Goal: Task Accomplishment & Management: Manage account settings

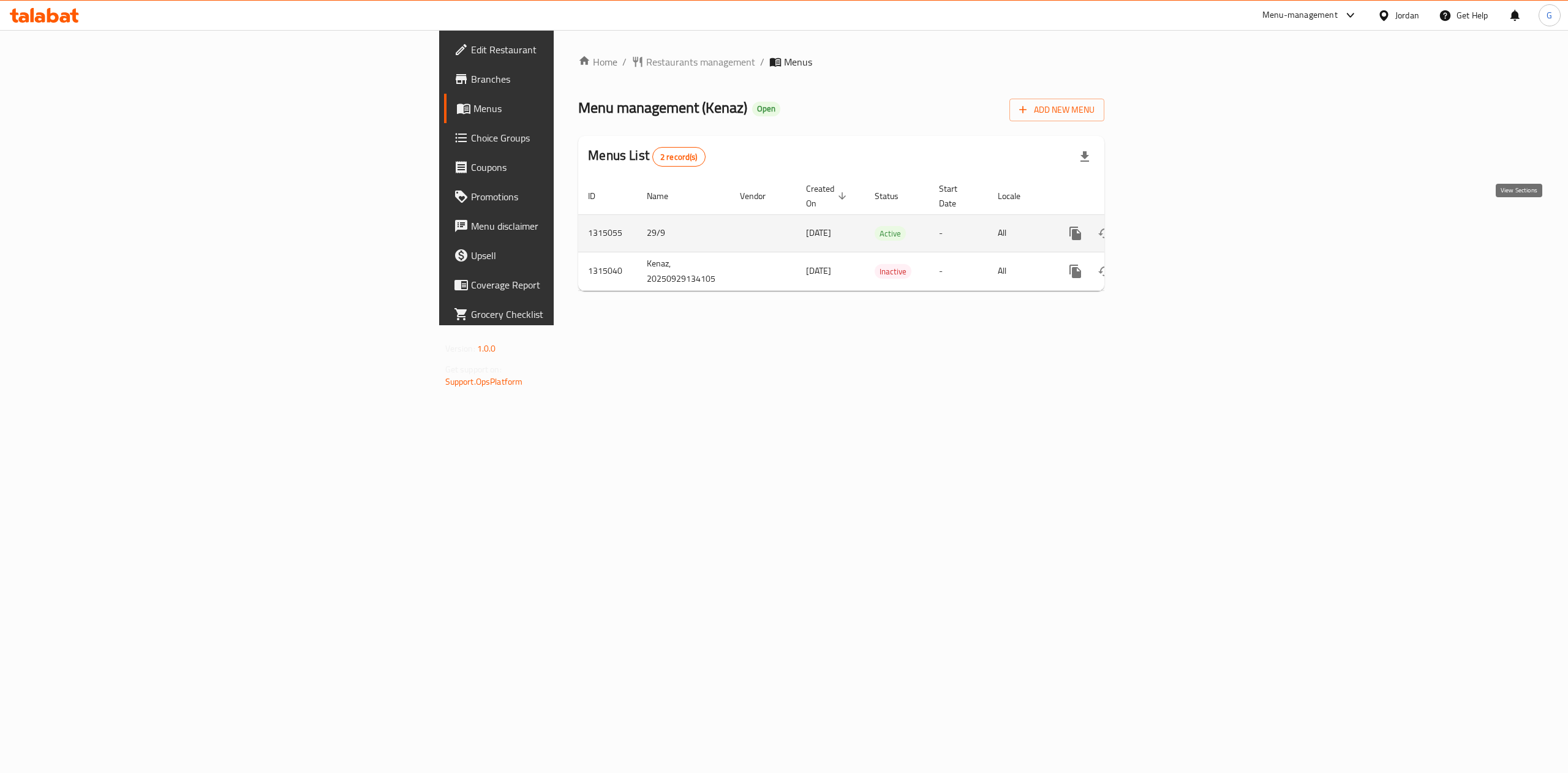
click at [1178, 219] on link "enhanced table" at bounding box center [1163, 233] width 29 height 29
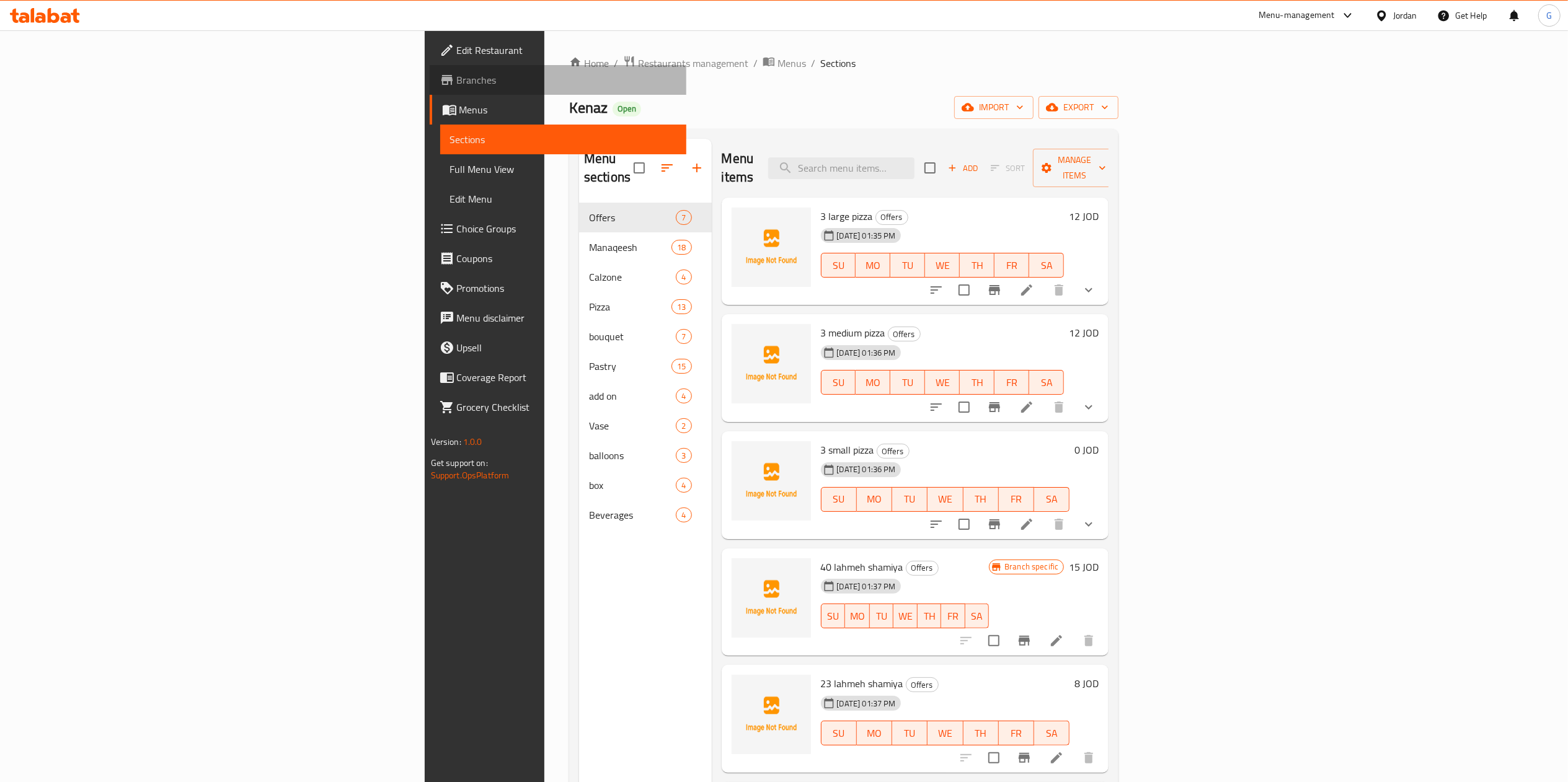
click at [457, 82] on span "Branches" at bounding box center [567, 80] width 220 height 15
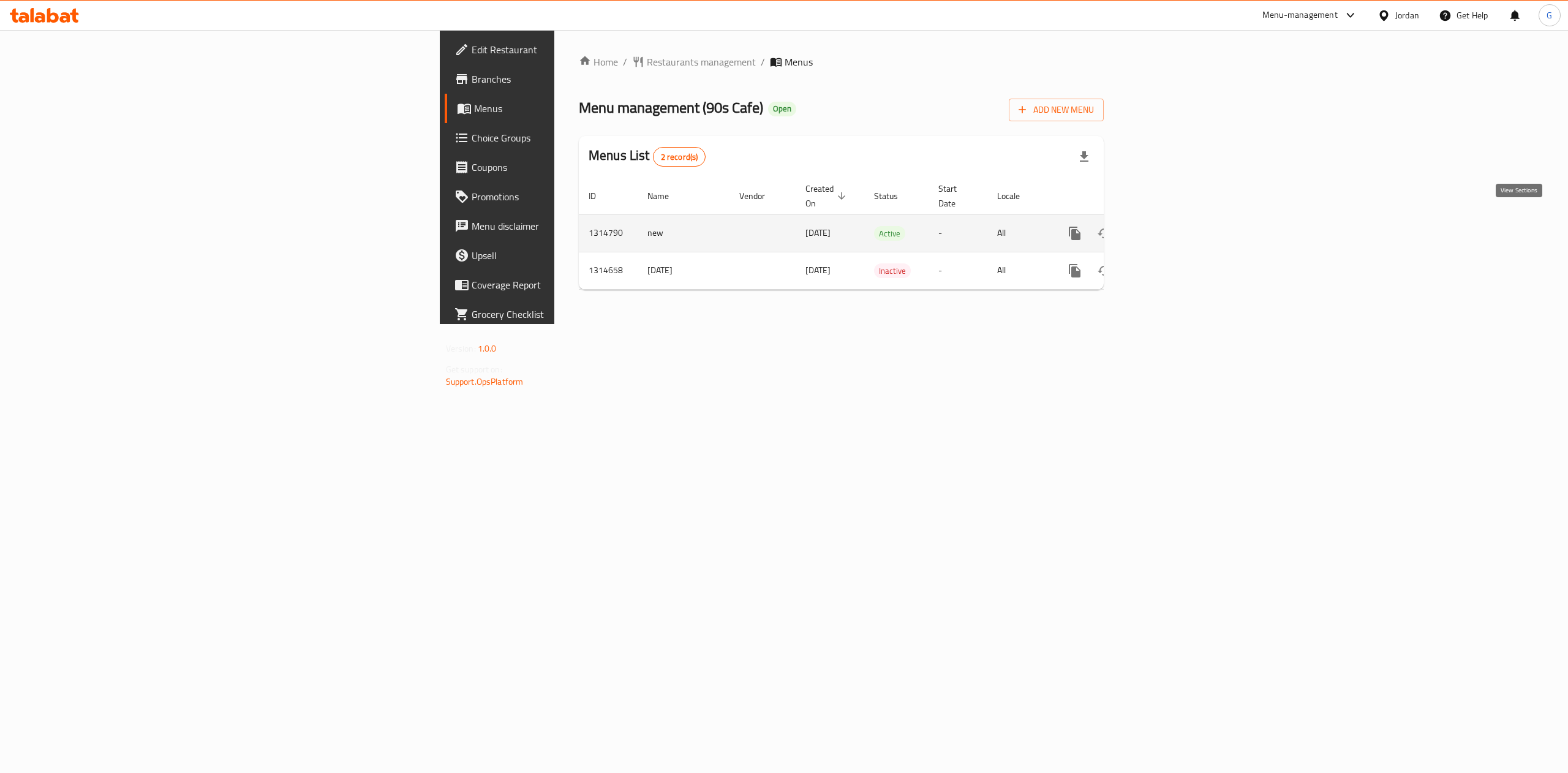
click at [1171, 226] on icon "enhanced table" at bounding box center [1162, 233] width 14 height 14
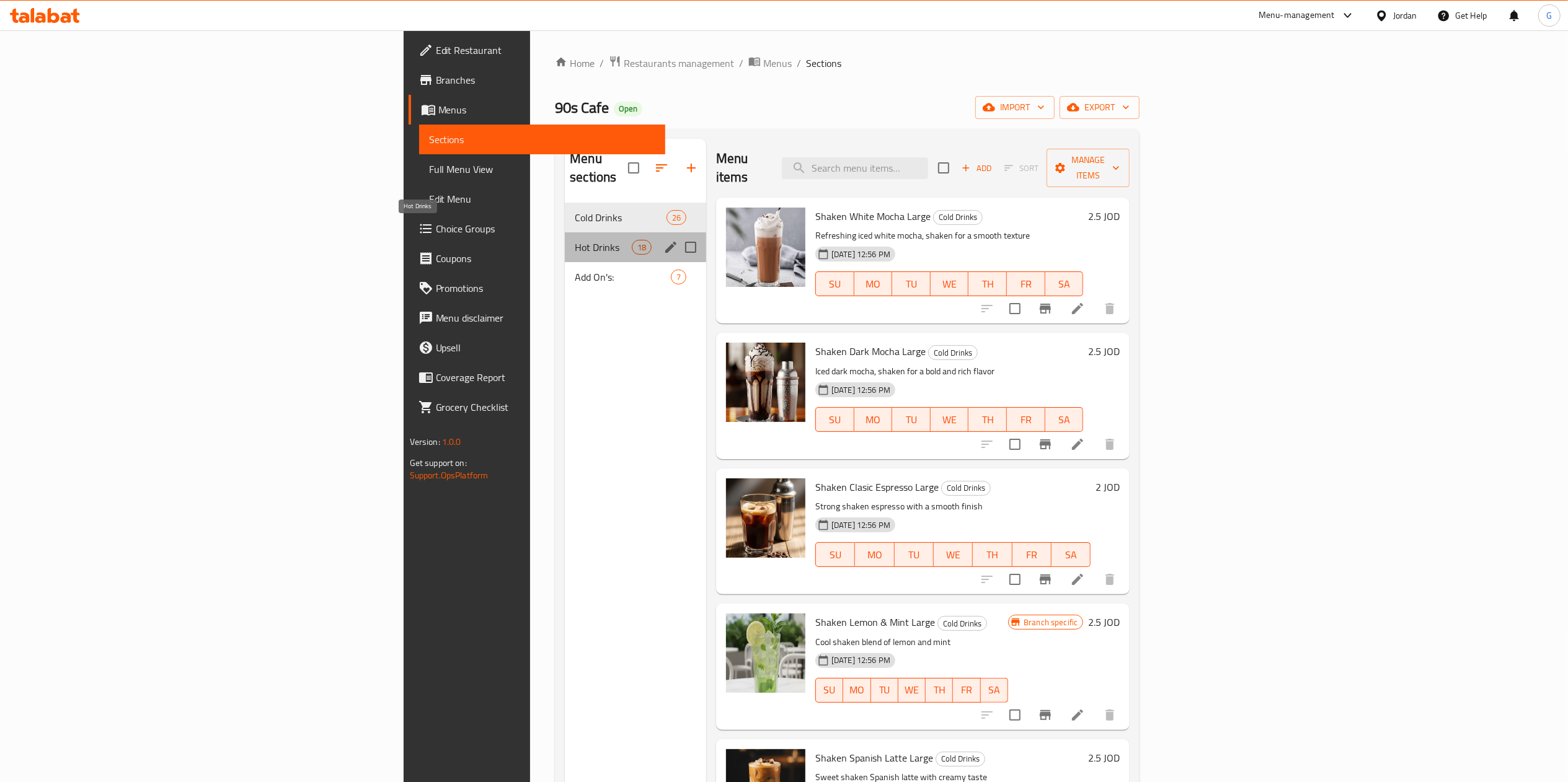
click at [575, 240] on span "Hot Drinks" at bounding box center [603, 247] width 56 height 15
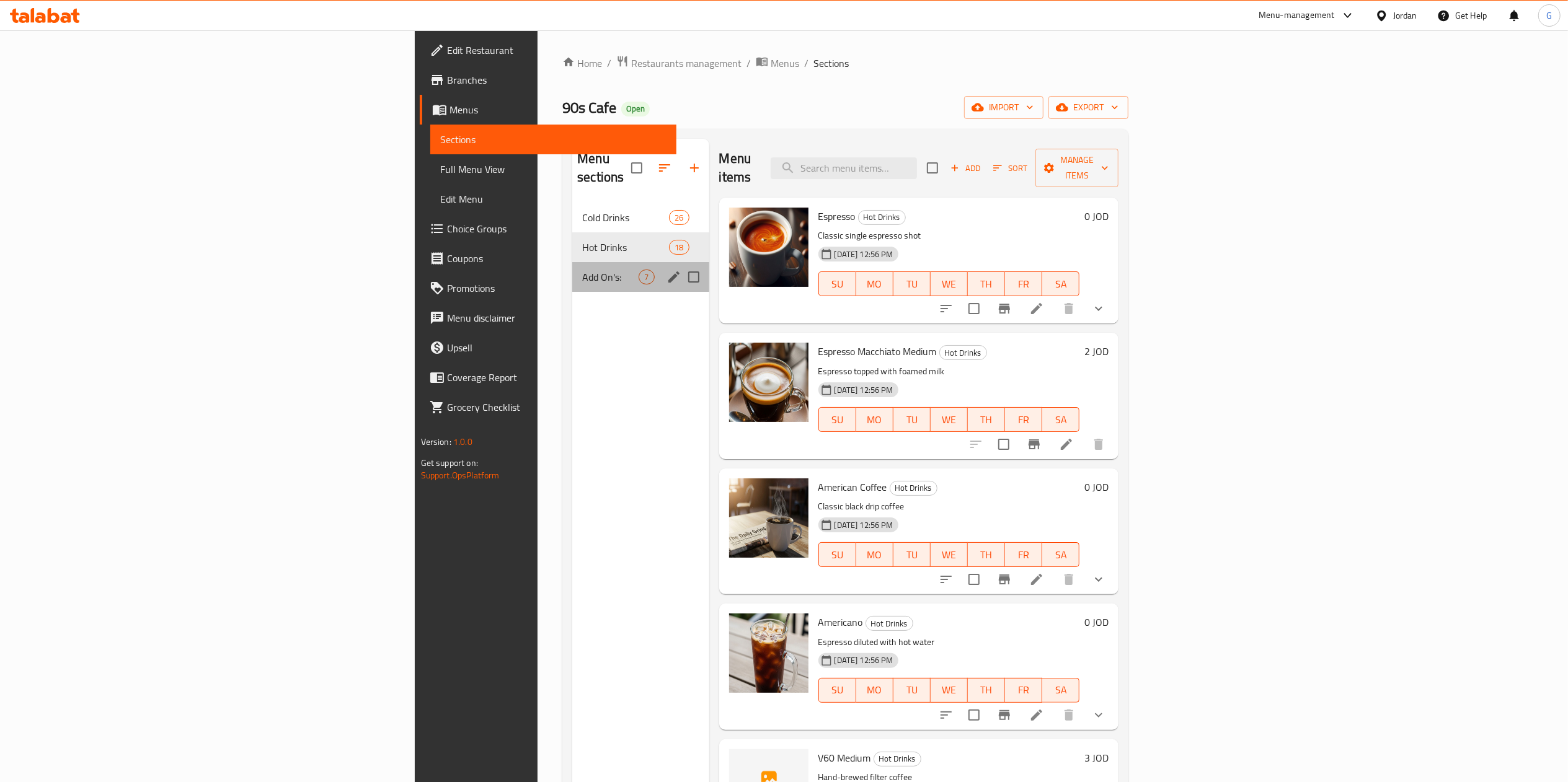
click at [572, 262] on div "Add On's: 7" at bounding box center [640, 277] width 137 height 30
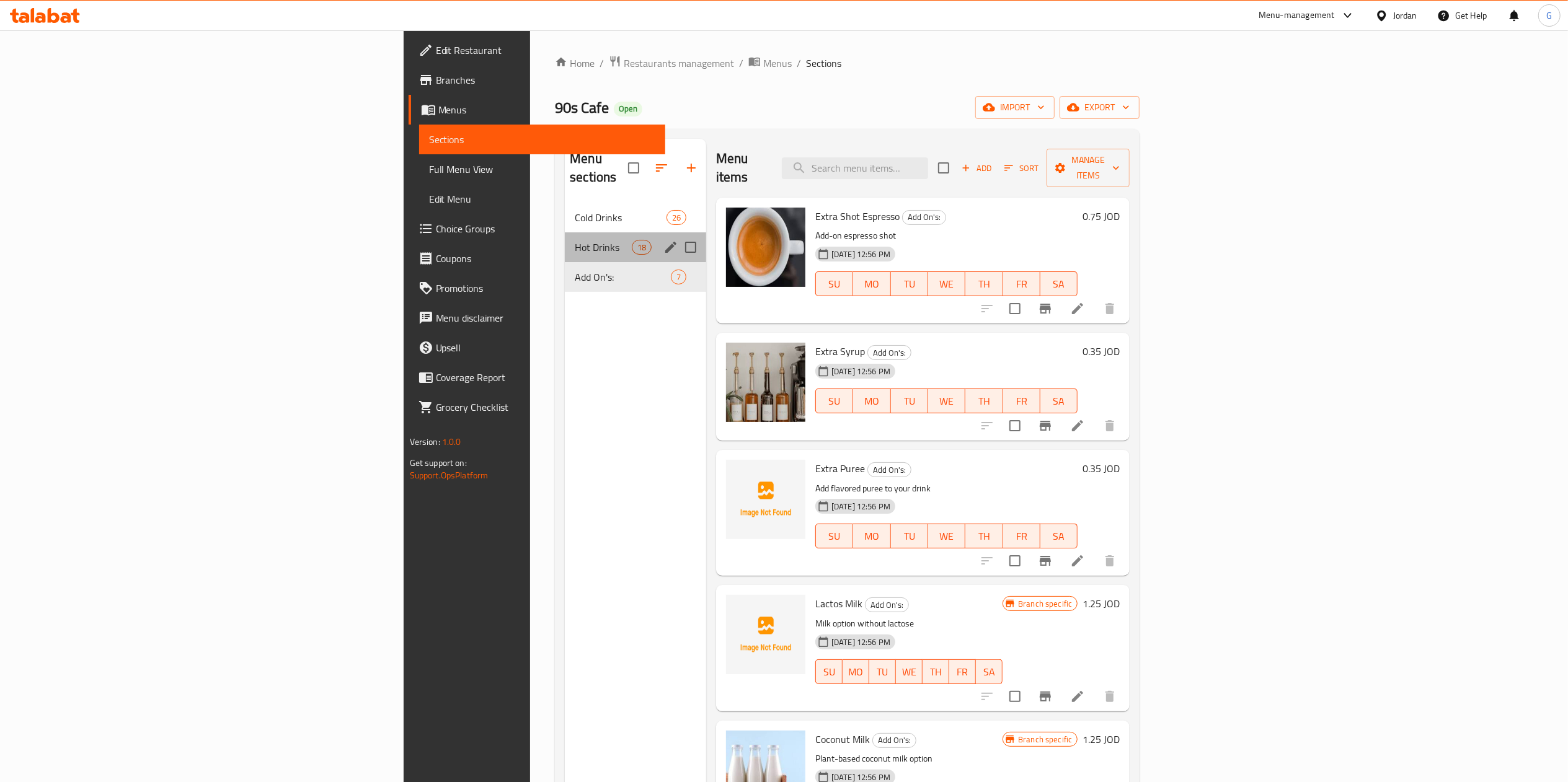
click at [565, 232] on div "Hot Drinks 18" at bounding box center [636, 247] width 141 height 30
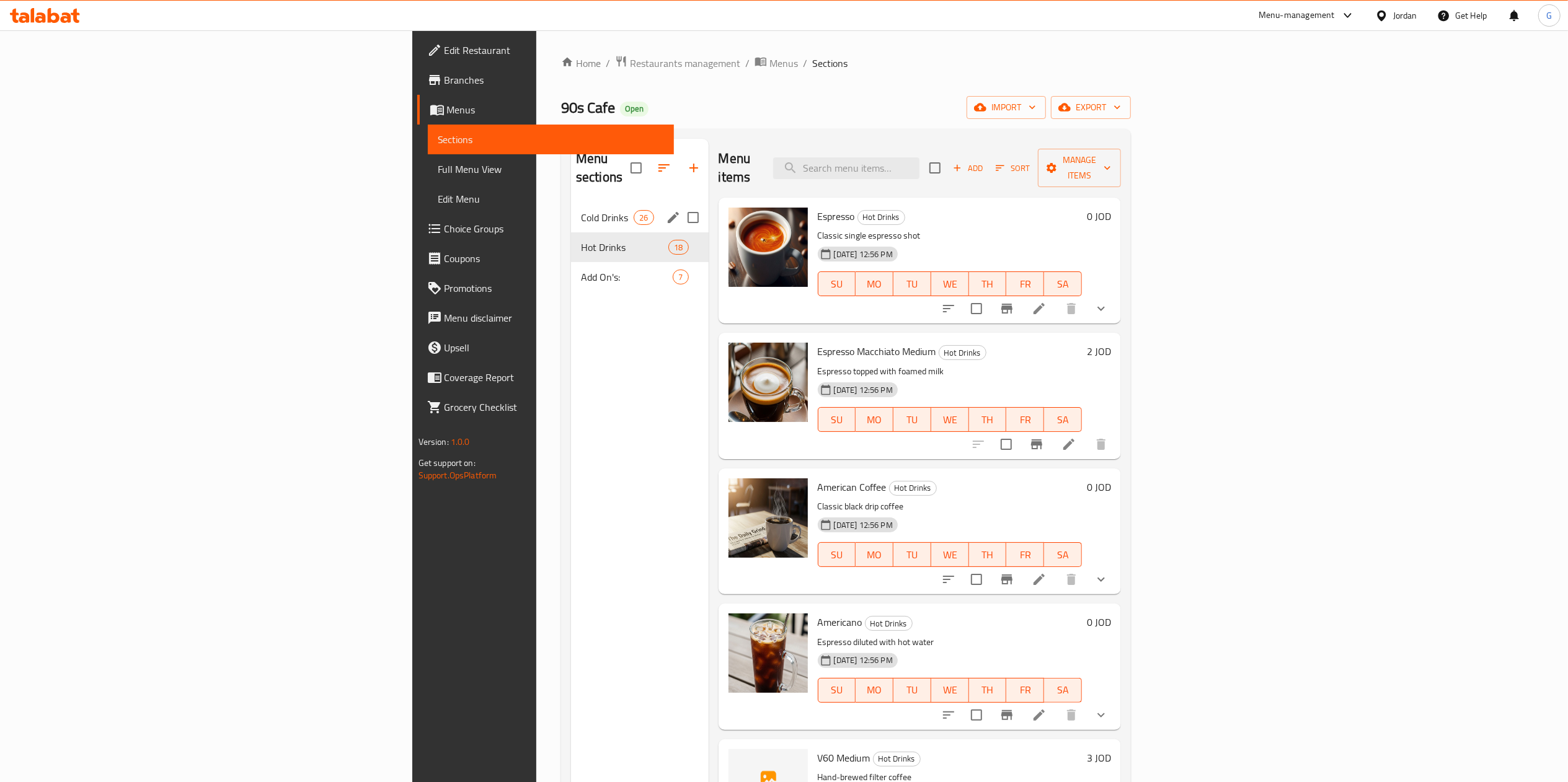
click at [571, 202] on div "Cold Drinks 26" at bounding box center [639, 217] width 137 height 30
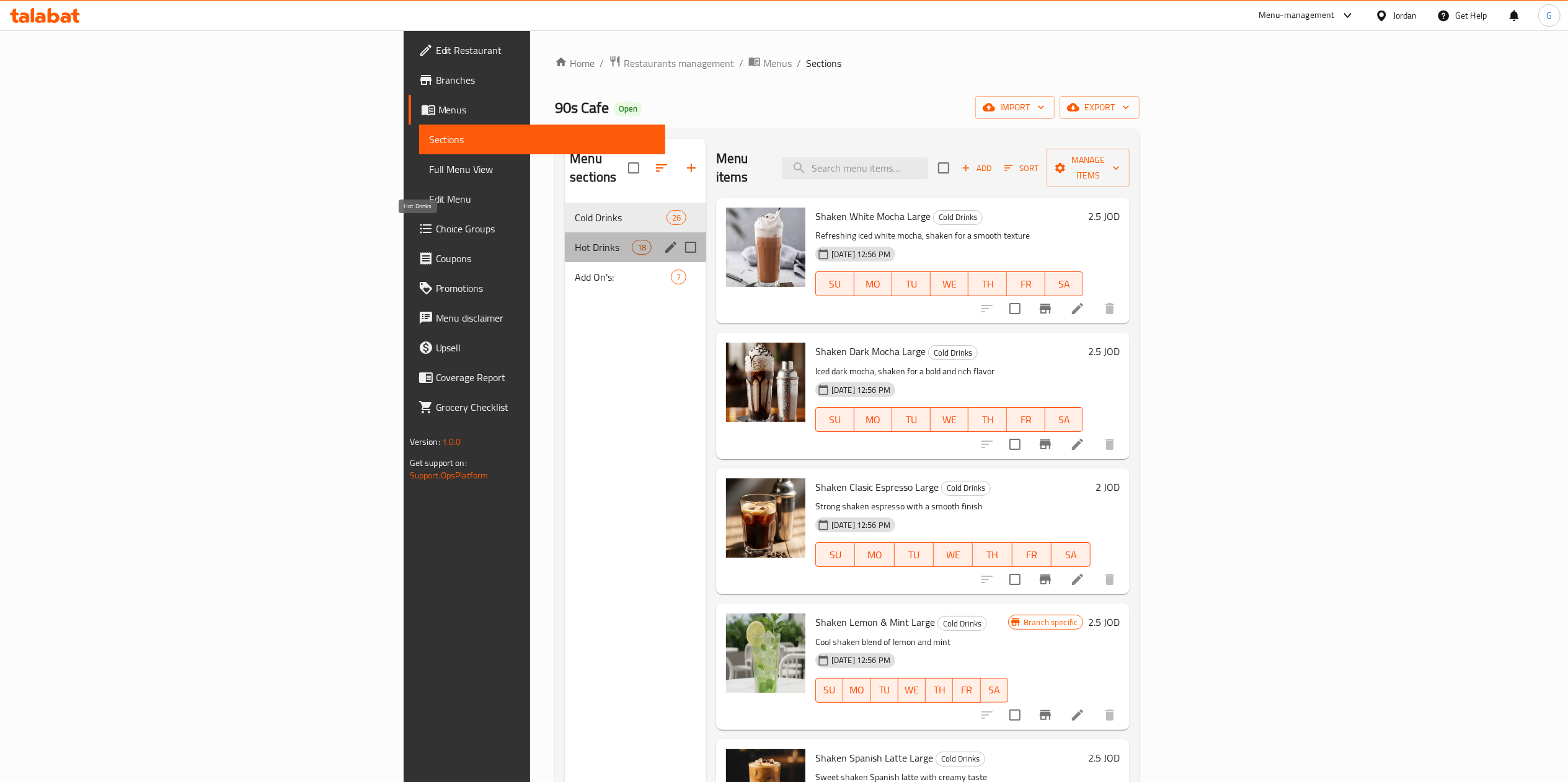
click at [575, 240] on span "Hot Drinks" at bounding box center [603, 247] width 56 height 15
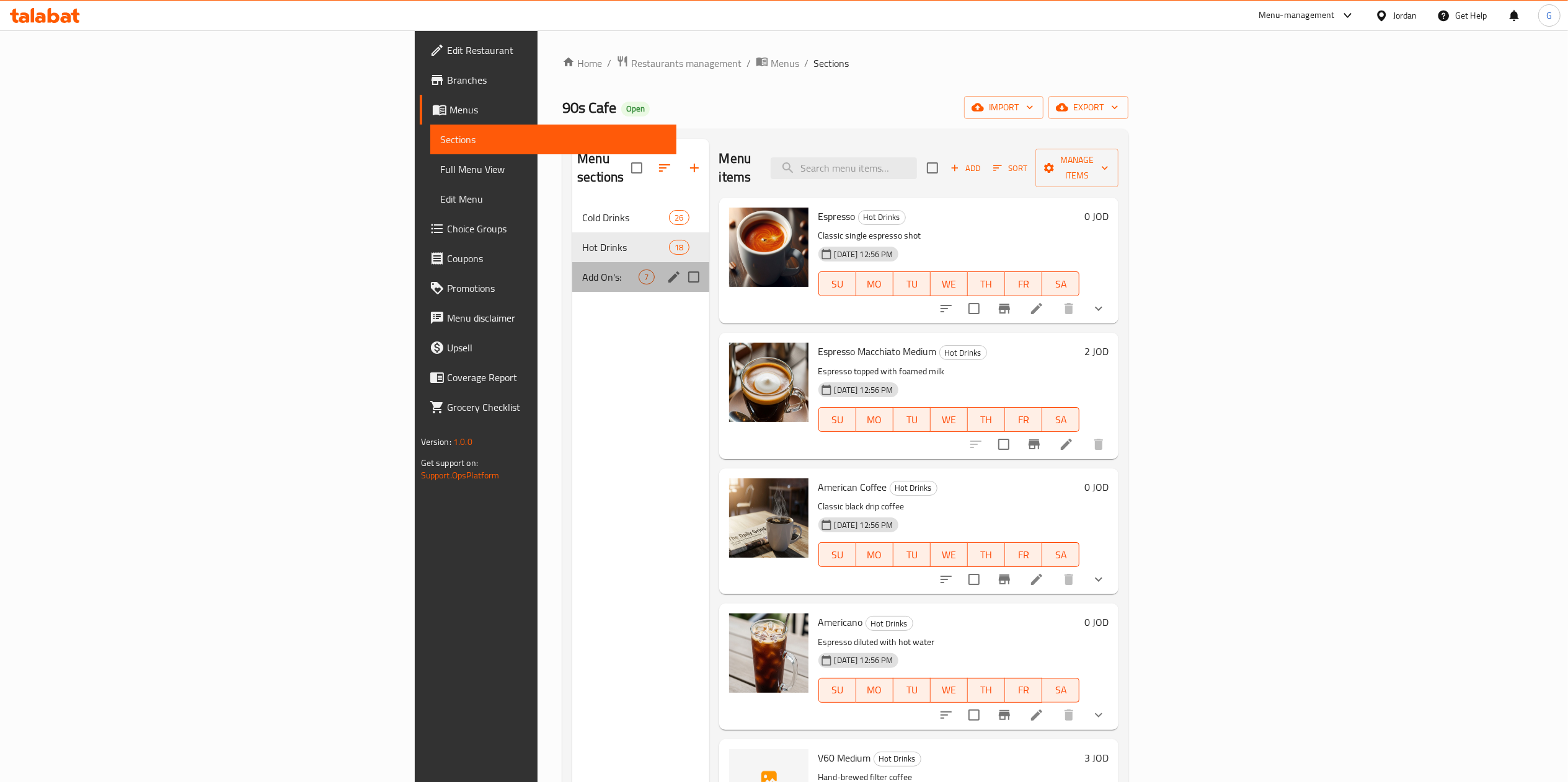
click at [572, 262] on div "Add On's: 7" at bounding box center [640, 277] width 137 height 30
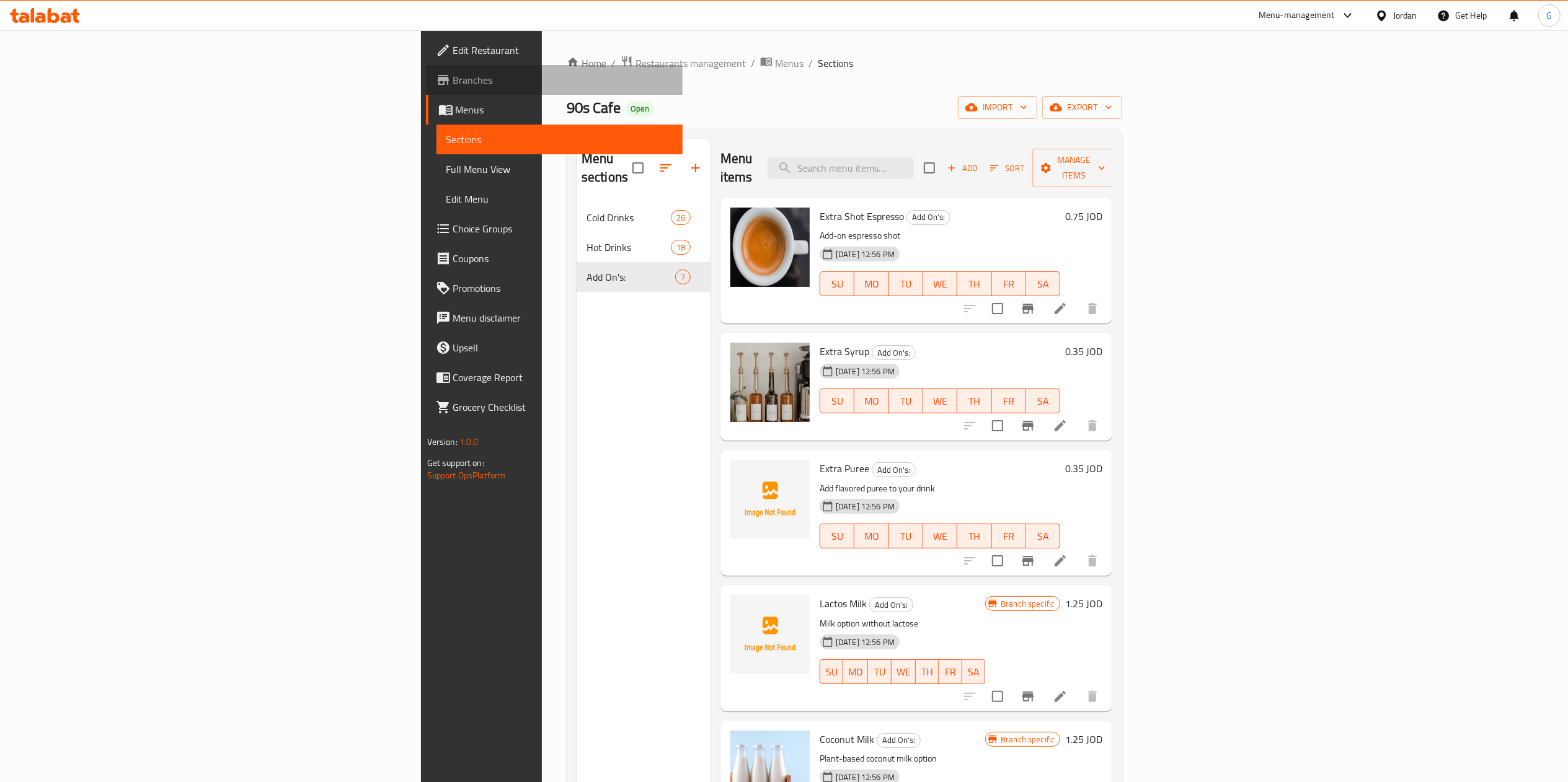
click at [454, 79] on span "Branches" at bounding box center [563, 80] width 220 height 15
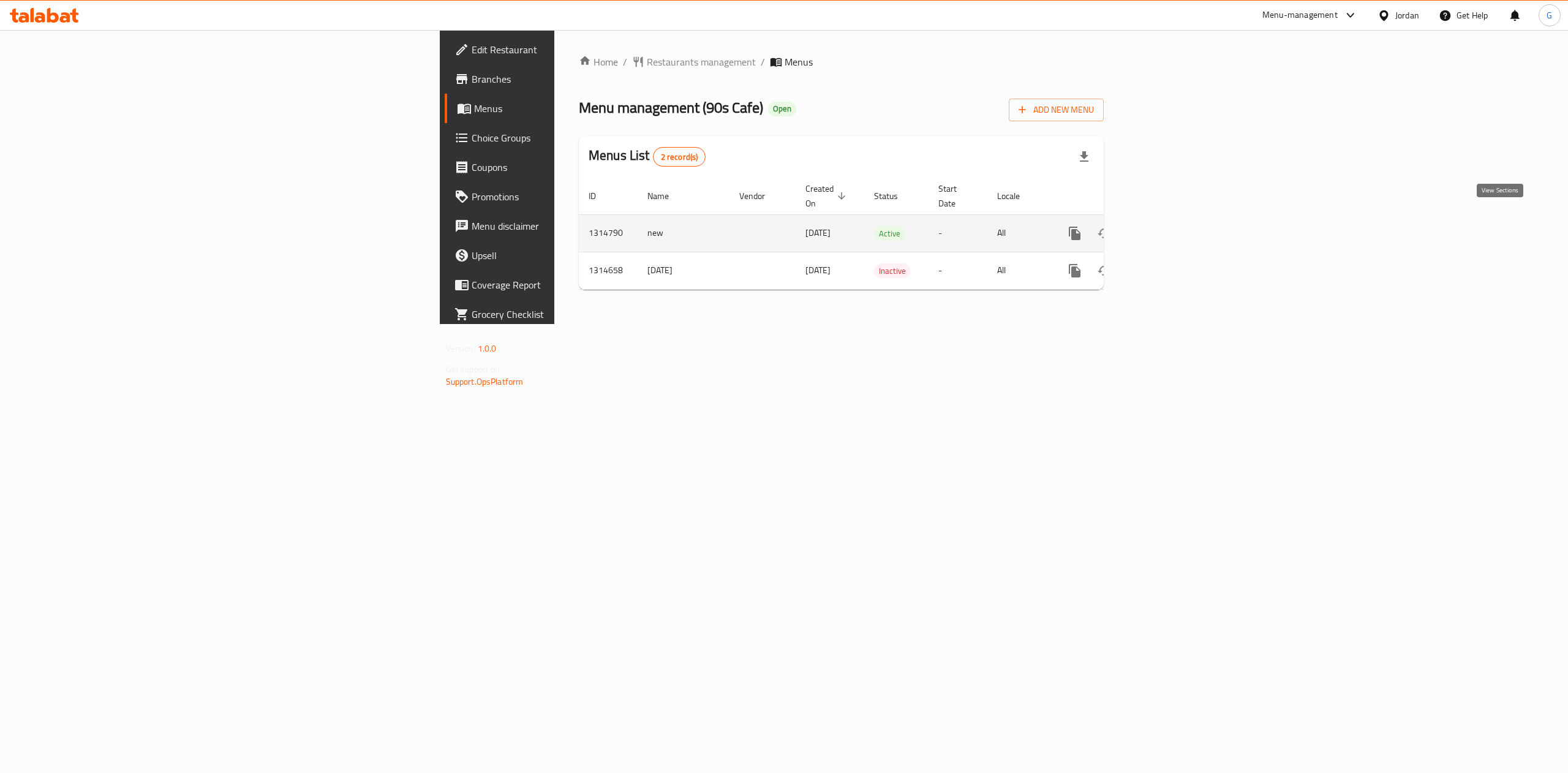
click at [1171, 226] on icon "enhanced table" at bounding box center [1162, 233] width 14 height 14
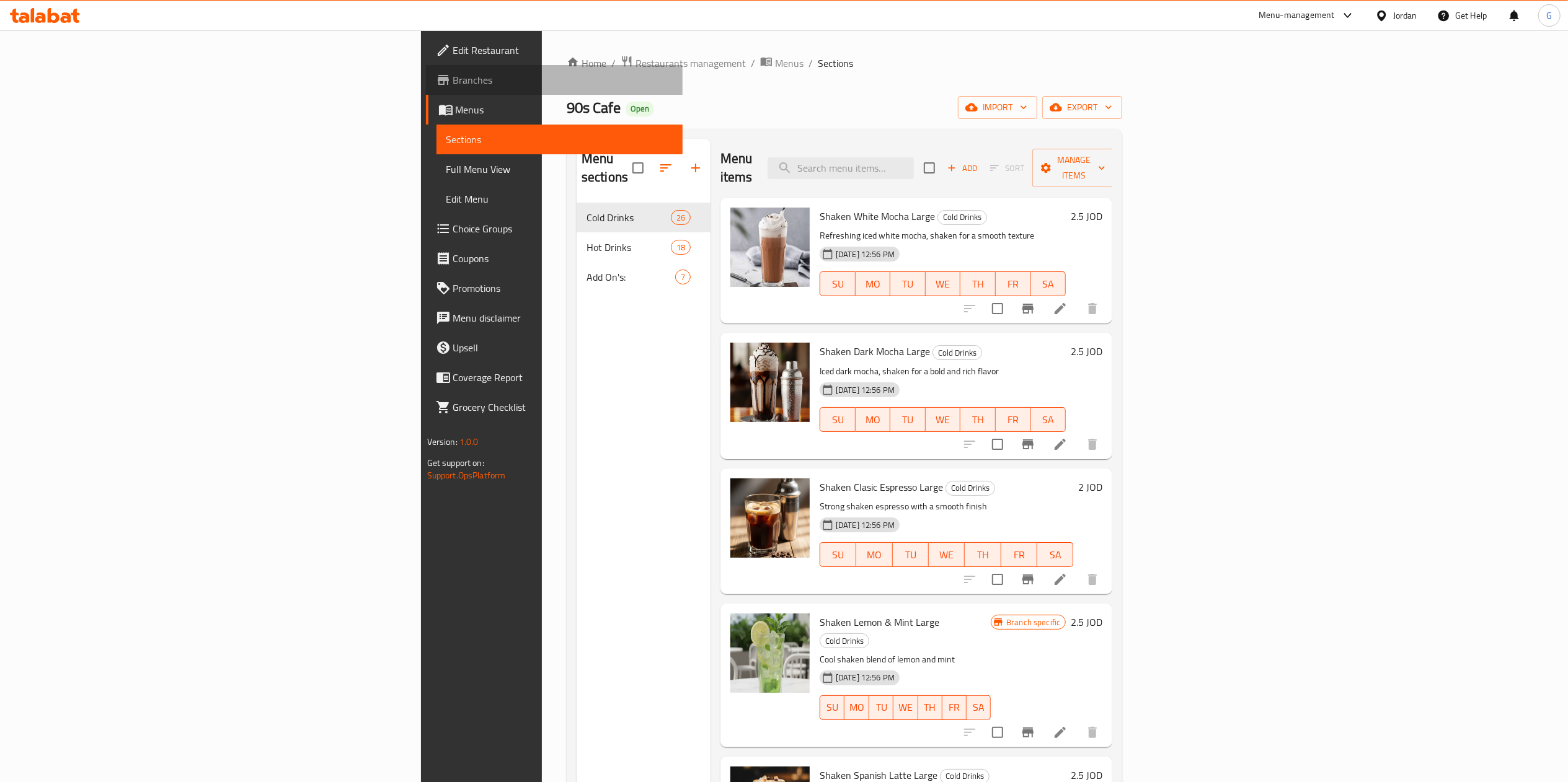
click at [454, 85] on span "Branches" at bounding box center [563, 80] width 220 height 15
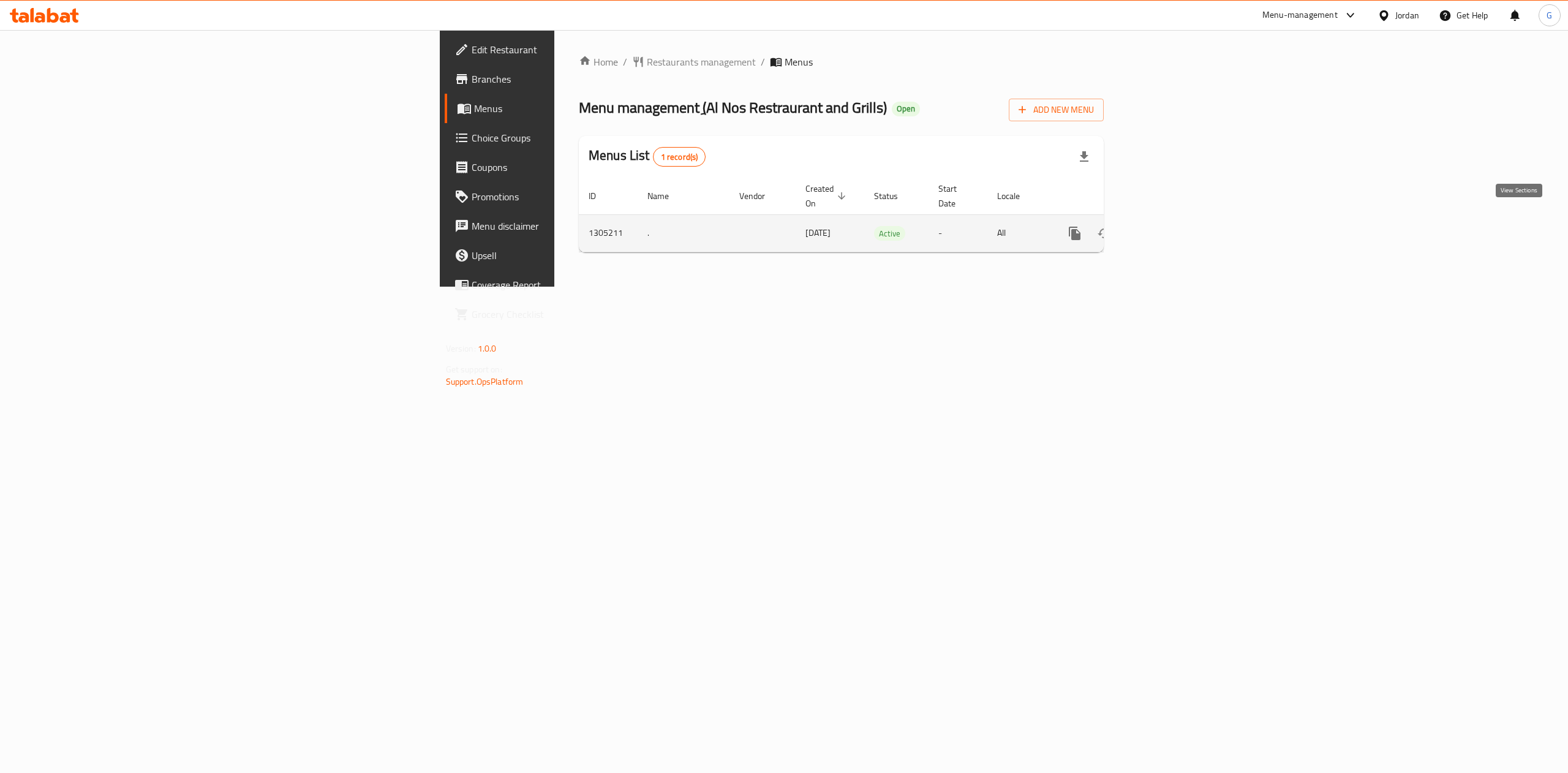
click at [1171, 226] on icon "enhanced table" at bounding box center [1162, 233] width 14 height 14
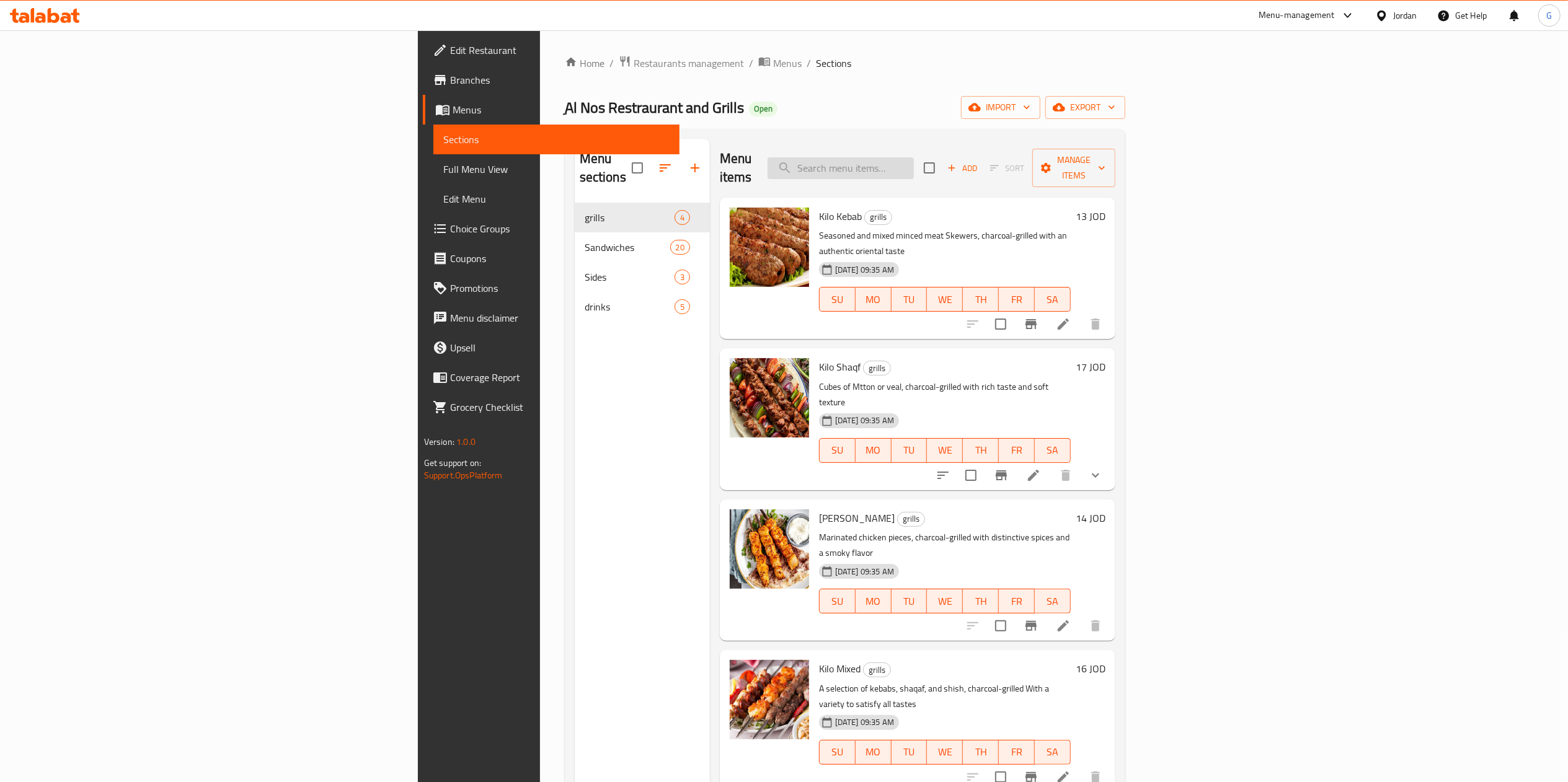
click at [914, 157] on input "search" at bounding box center [841, 168] width 146 height 21
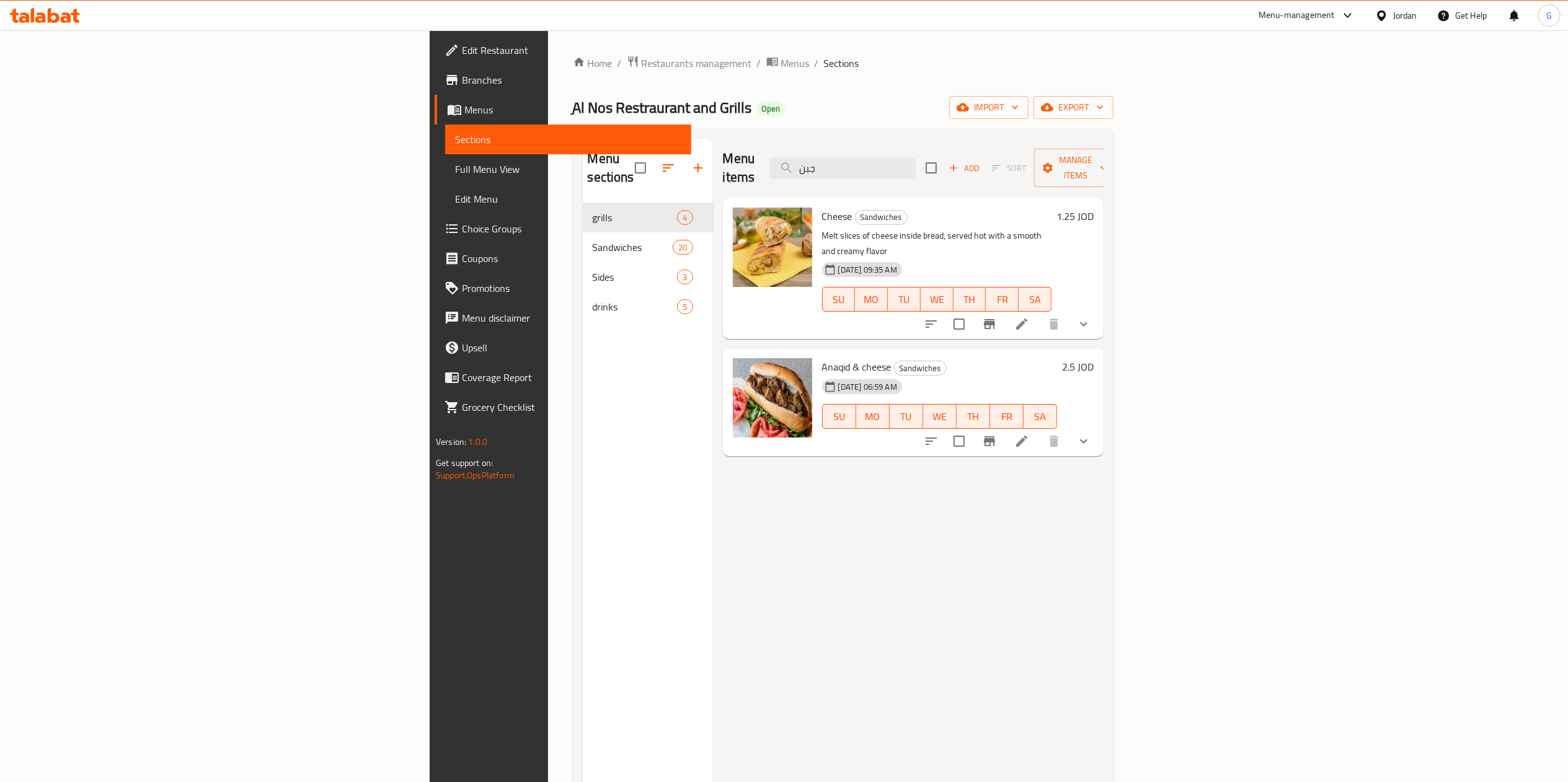
type input "جبن"
click at [1040, 313] on li at bounding box center [1022, 324] width 35 height 22
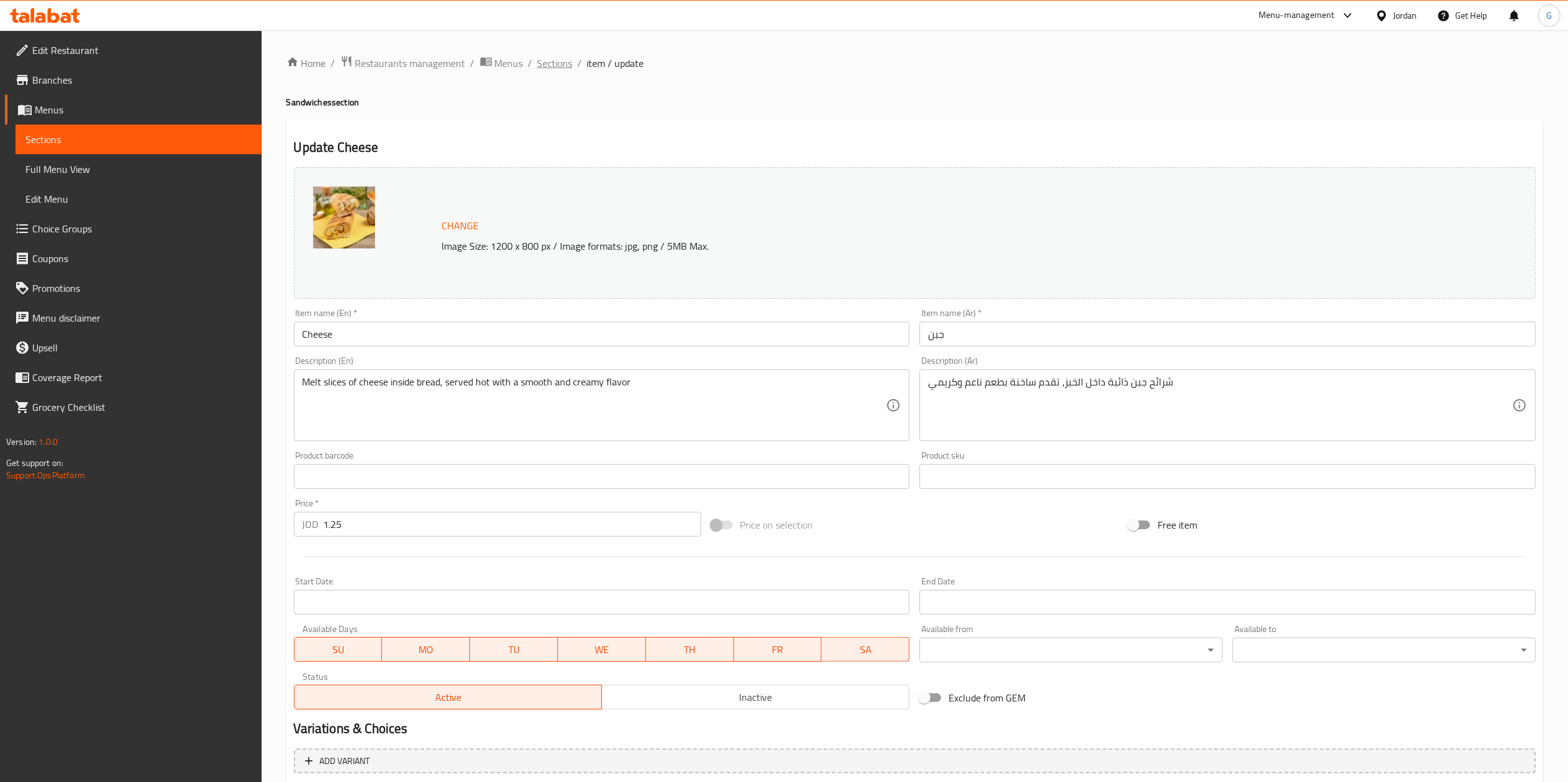
click at [544, 62] on span "Sections" at bounding box center [555, 62] width 35 height 15
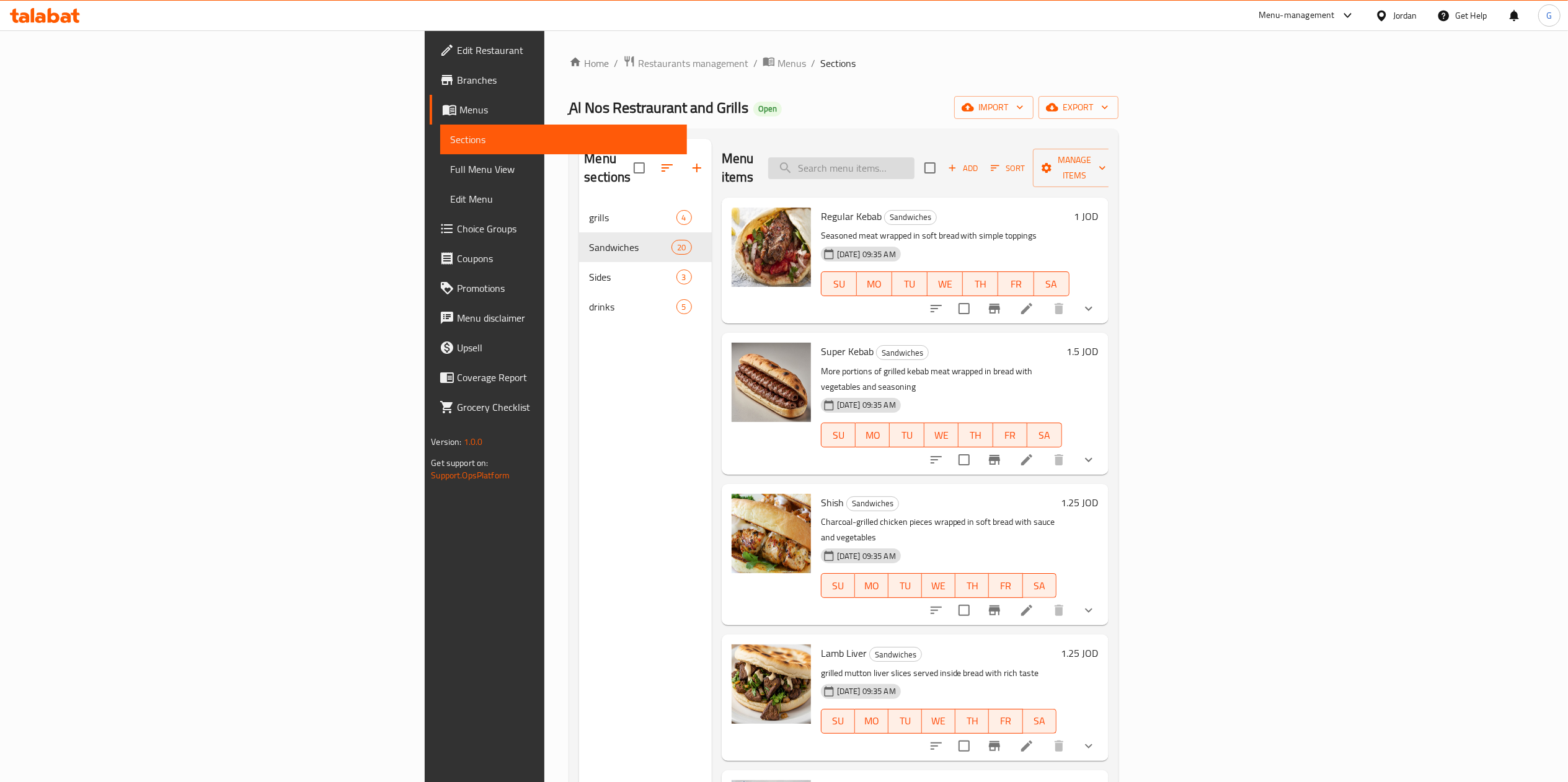
click at [915, 166] on input "search" at bounding box center [841, 168] width 146 height 21
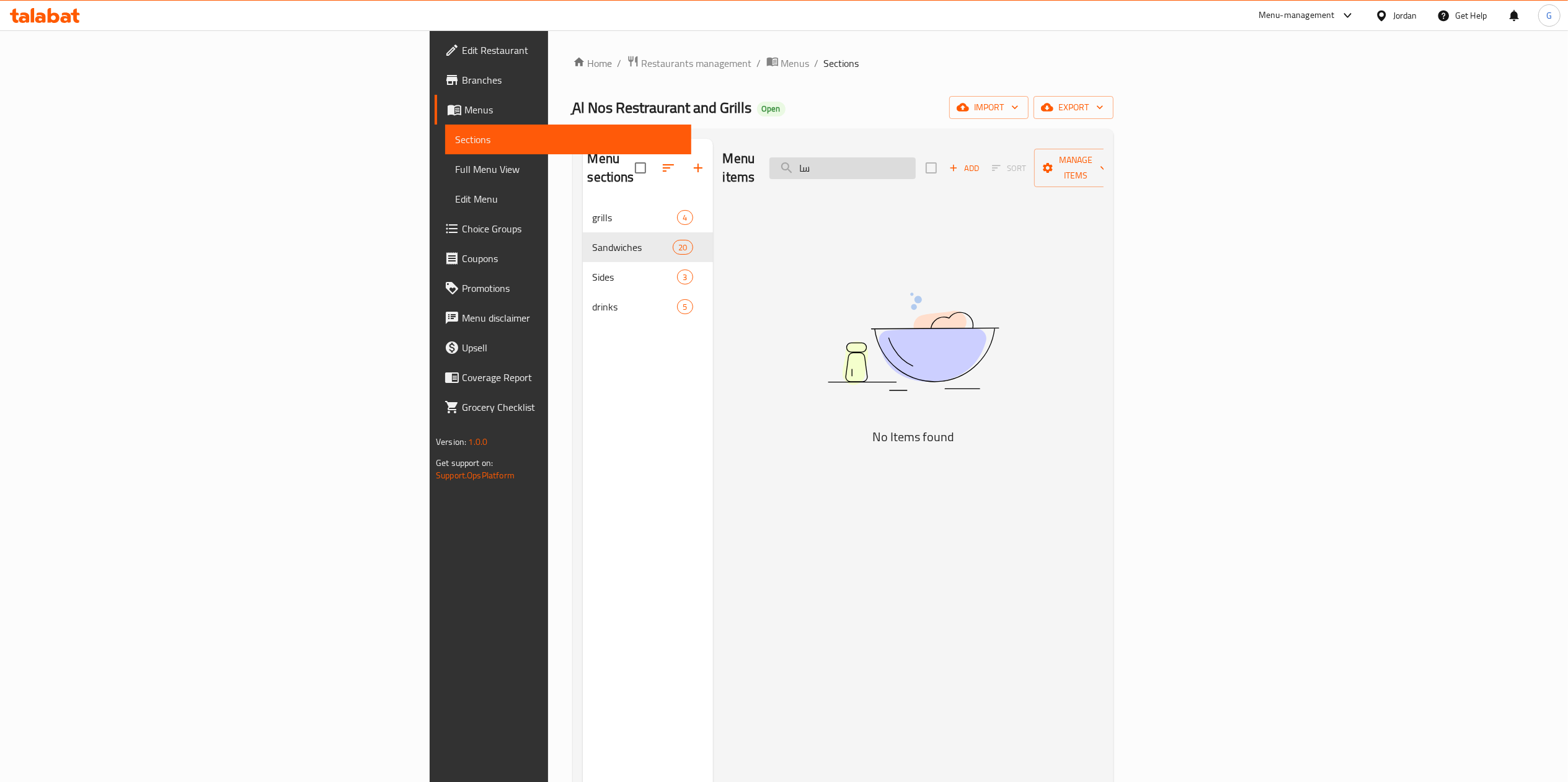
type input "س"
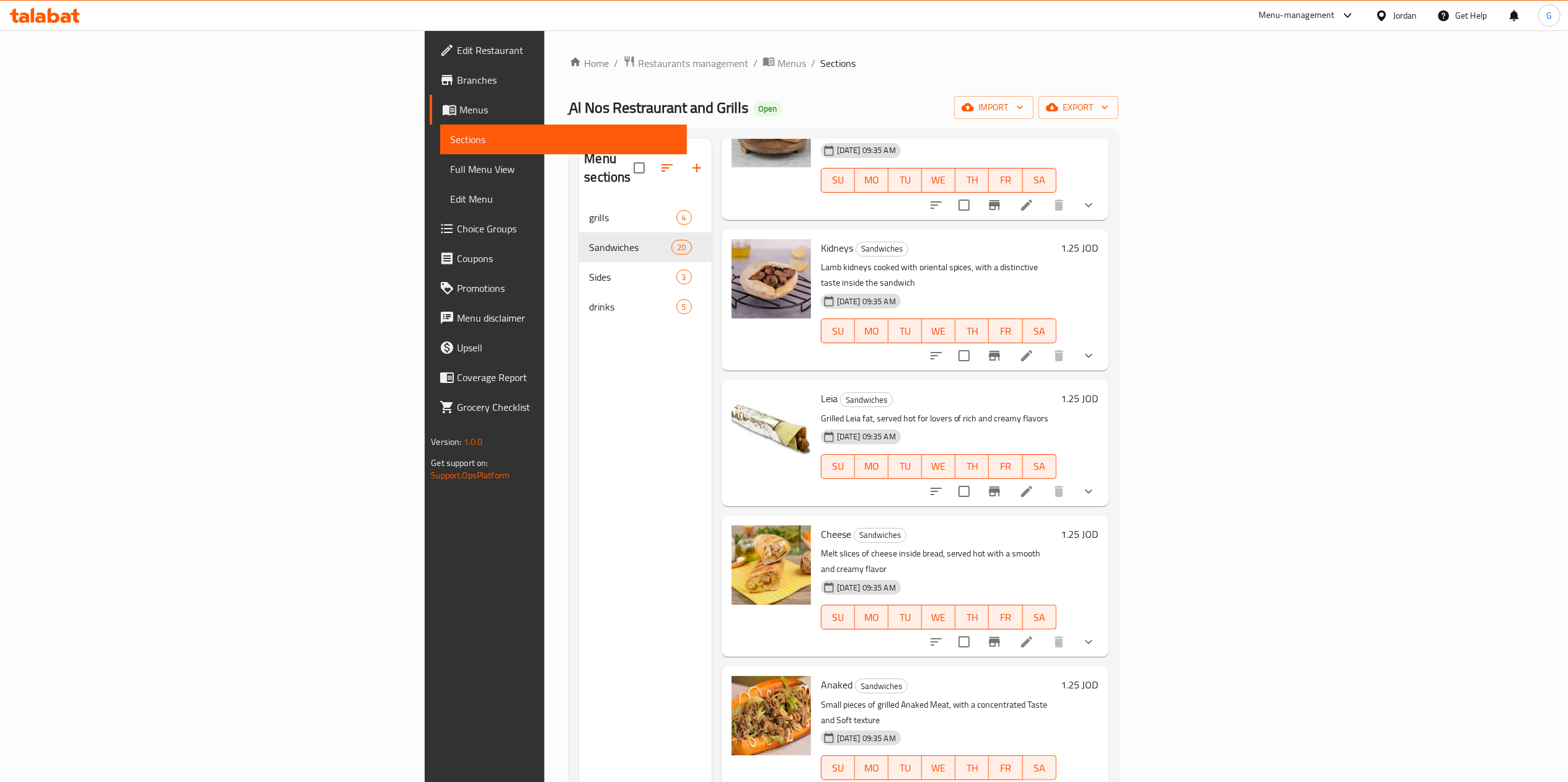
scroll to position [851, 0]
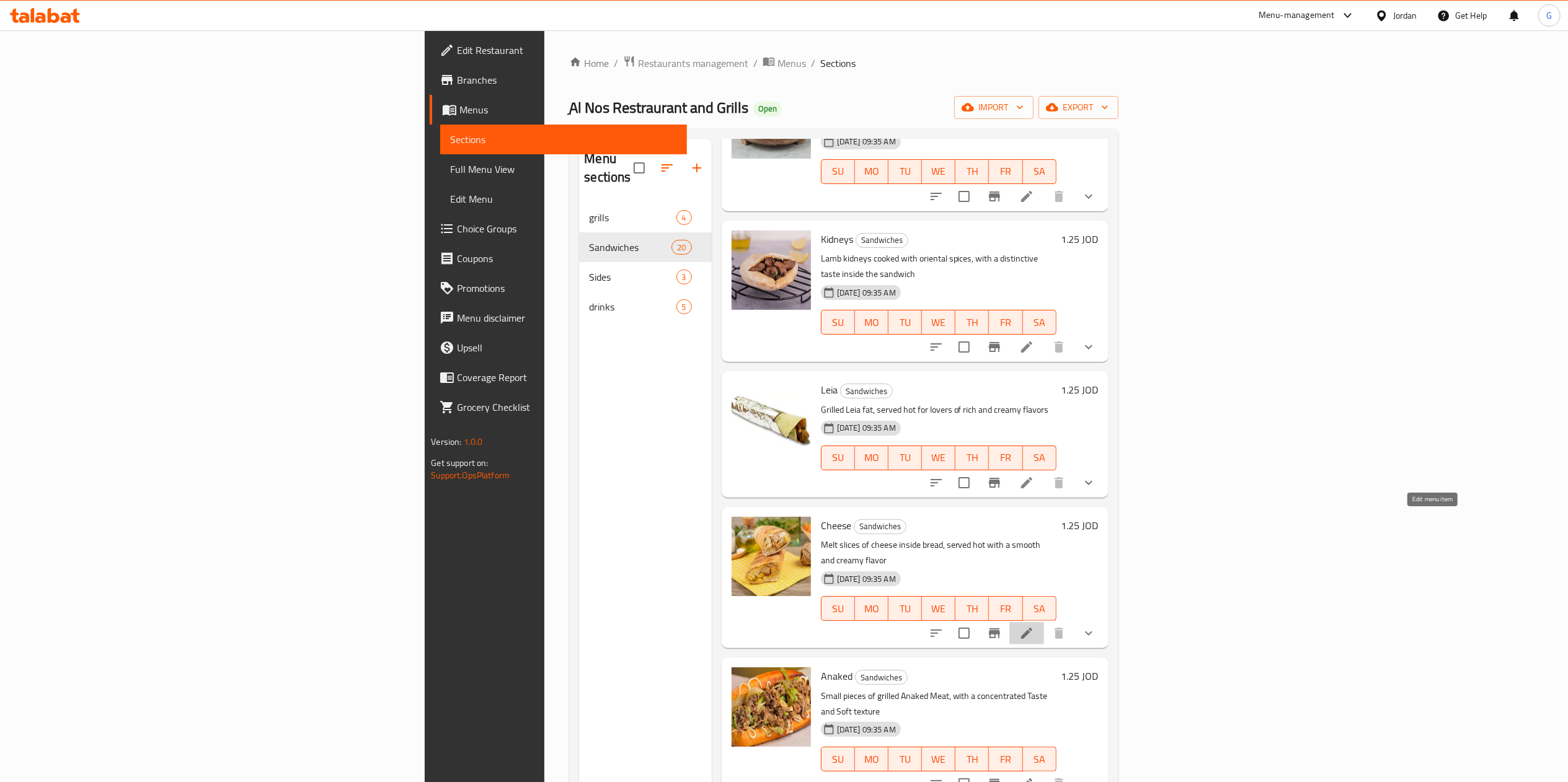
click at [1034, 626] on icon at bounding box center [1026, 633] width 15 height 15
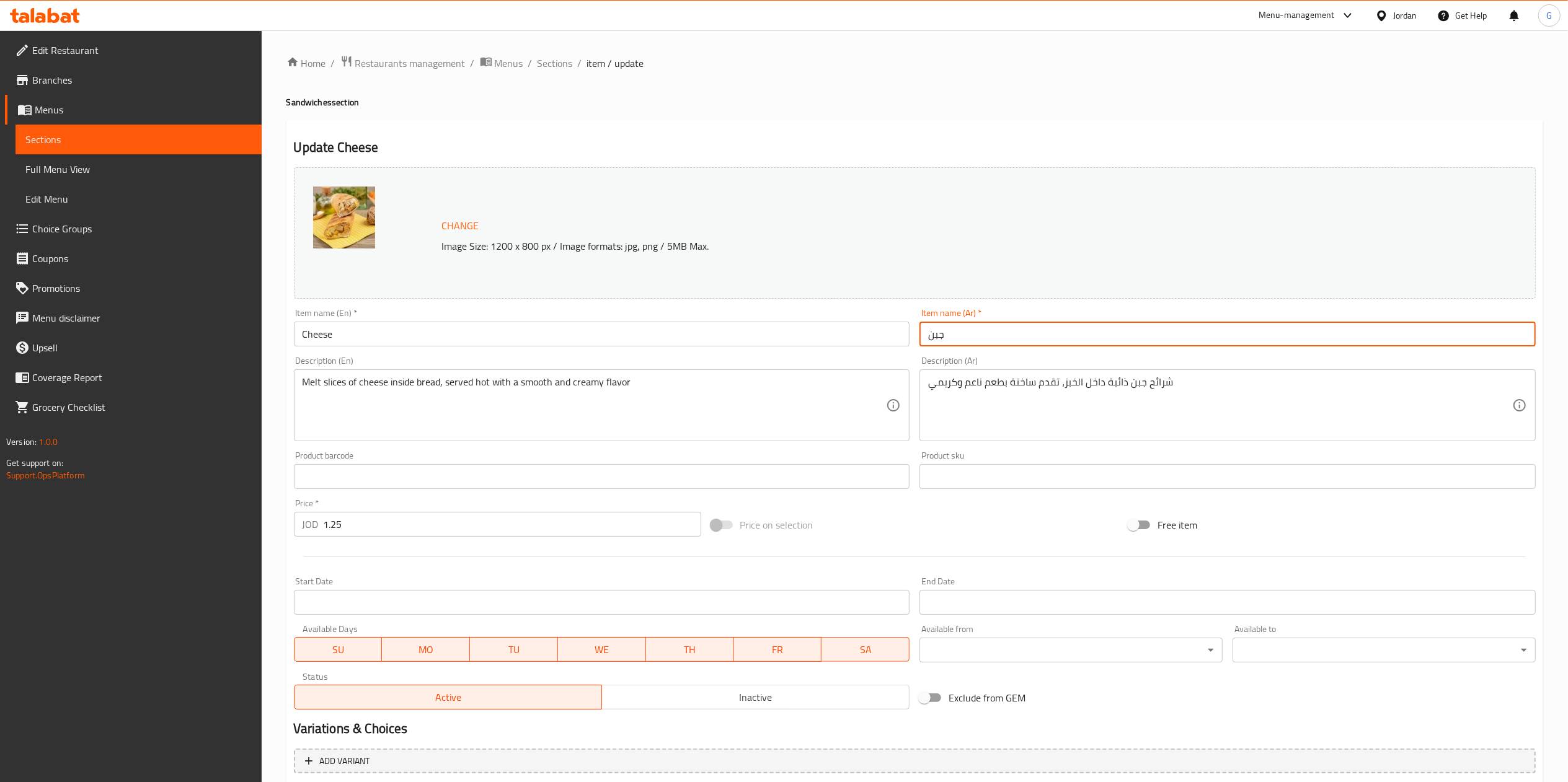
click at [965, 333] on input "جبن" at bounding box center [1227, 334] width 617 height 25
type input "ساندوش جبن خاروف"
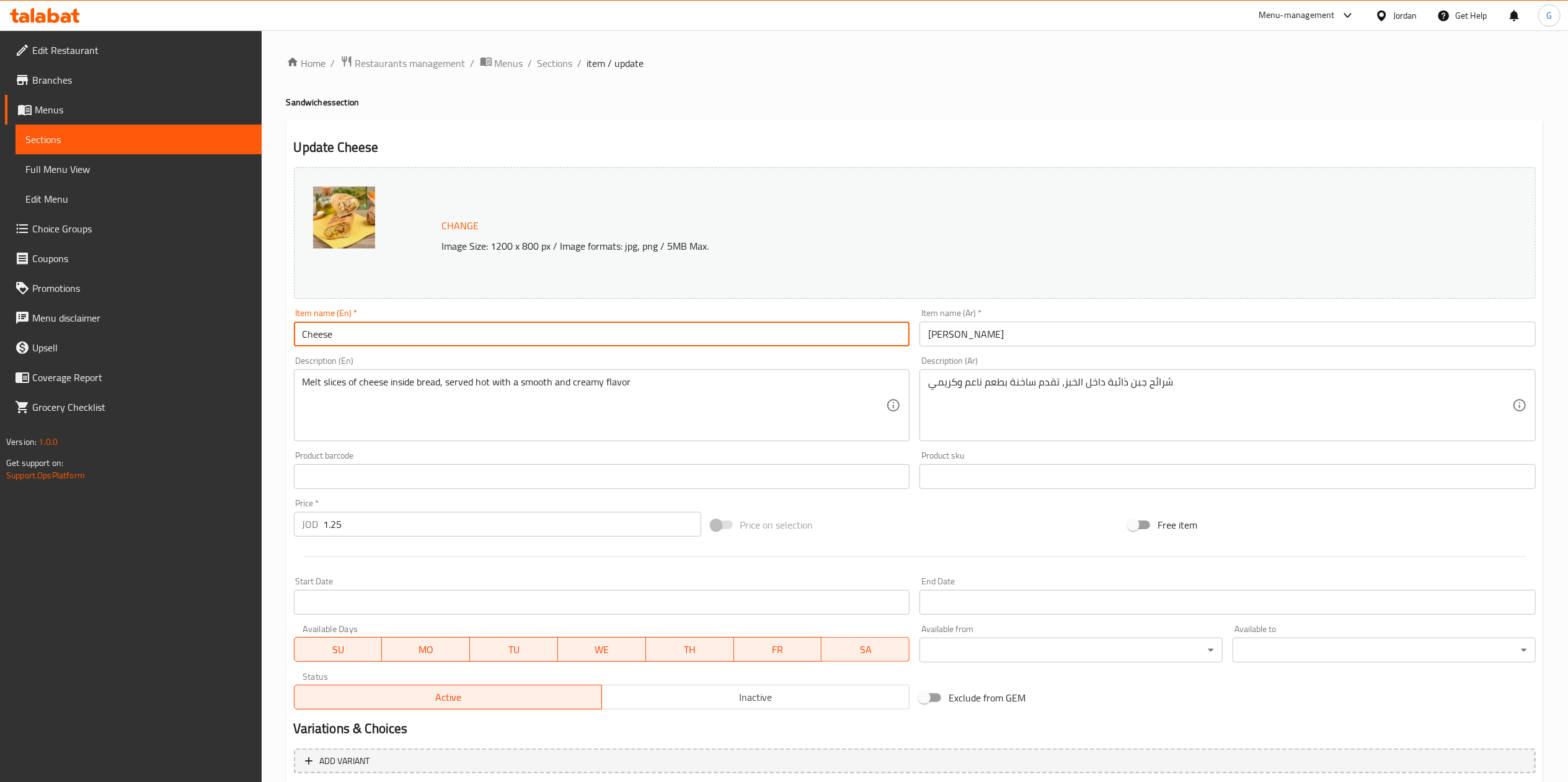
click at [585, 333] on input "Cheese" at bounding box center [602, 334] width 617 height 25
click at [942, 342] on input "ساندوش جبن خاروف" at bounding box center [1227, 334] width 617 height 25
click at [387, 345] on input "Cheese" at bounding box center [602, 334] width 617 height 25
paste input "Lamb cheese sandwich"
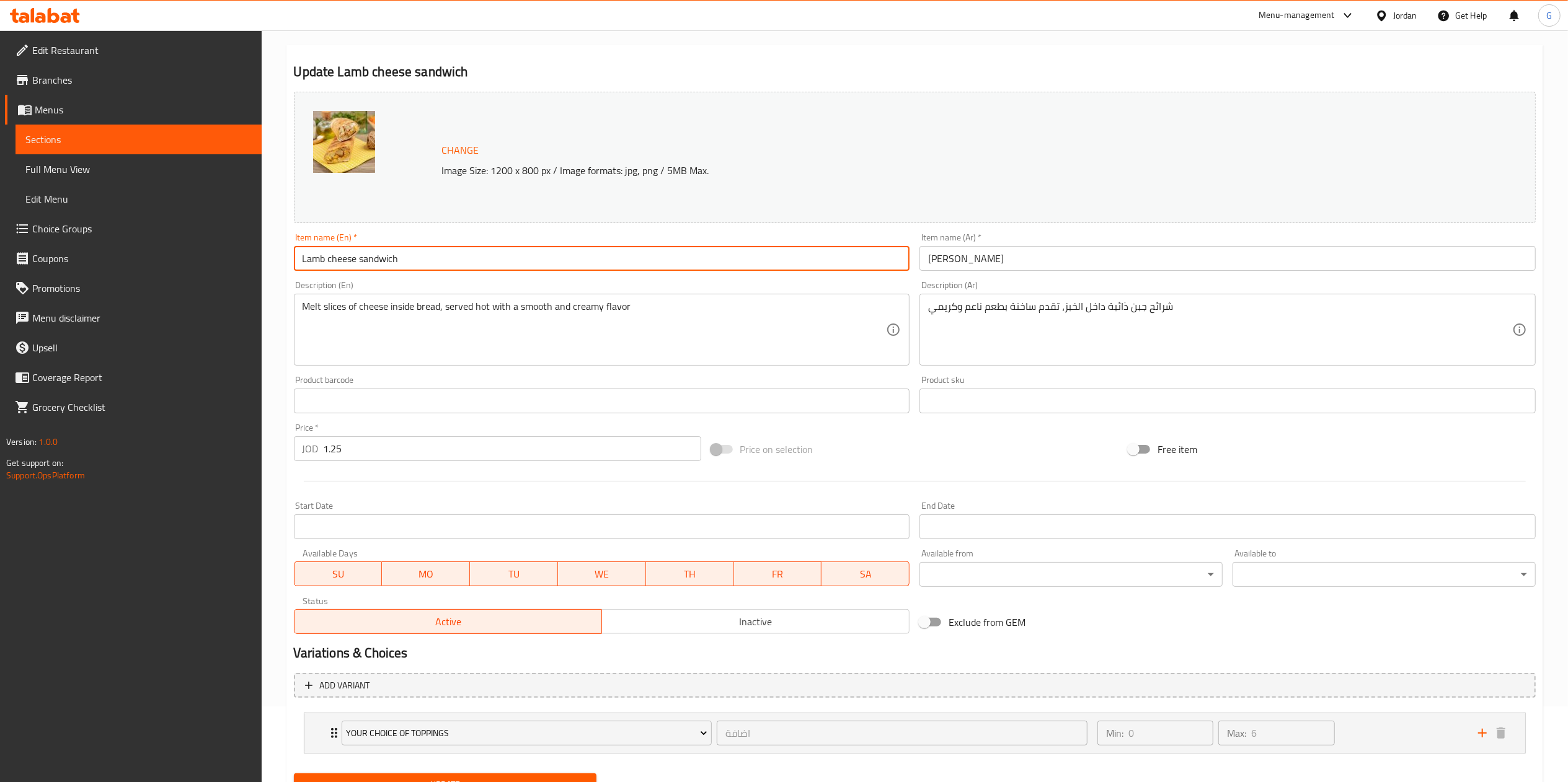
scroll to position [132, 0]
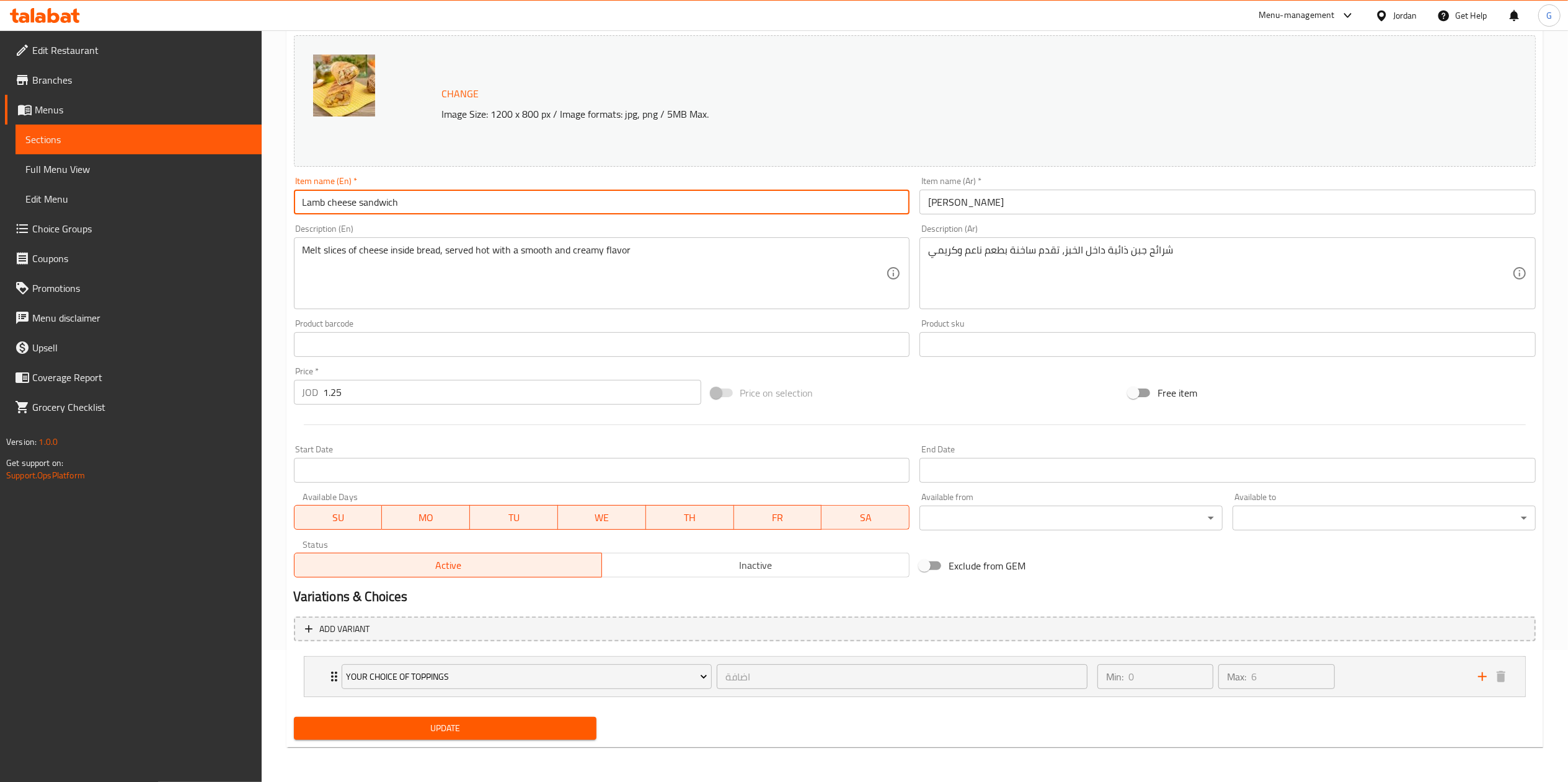
type input "Lamb cheese sandwich"
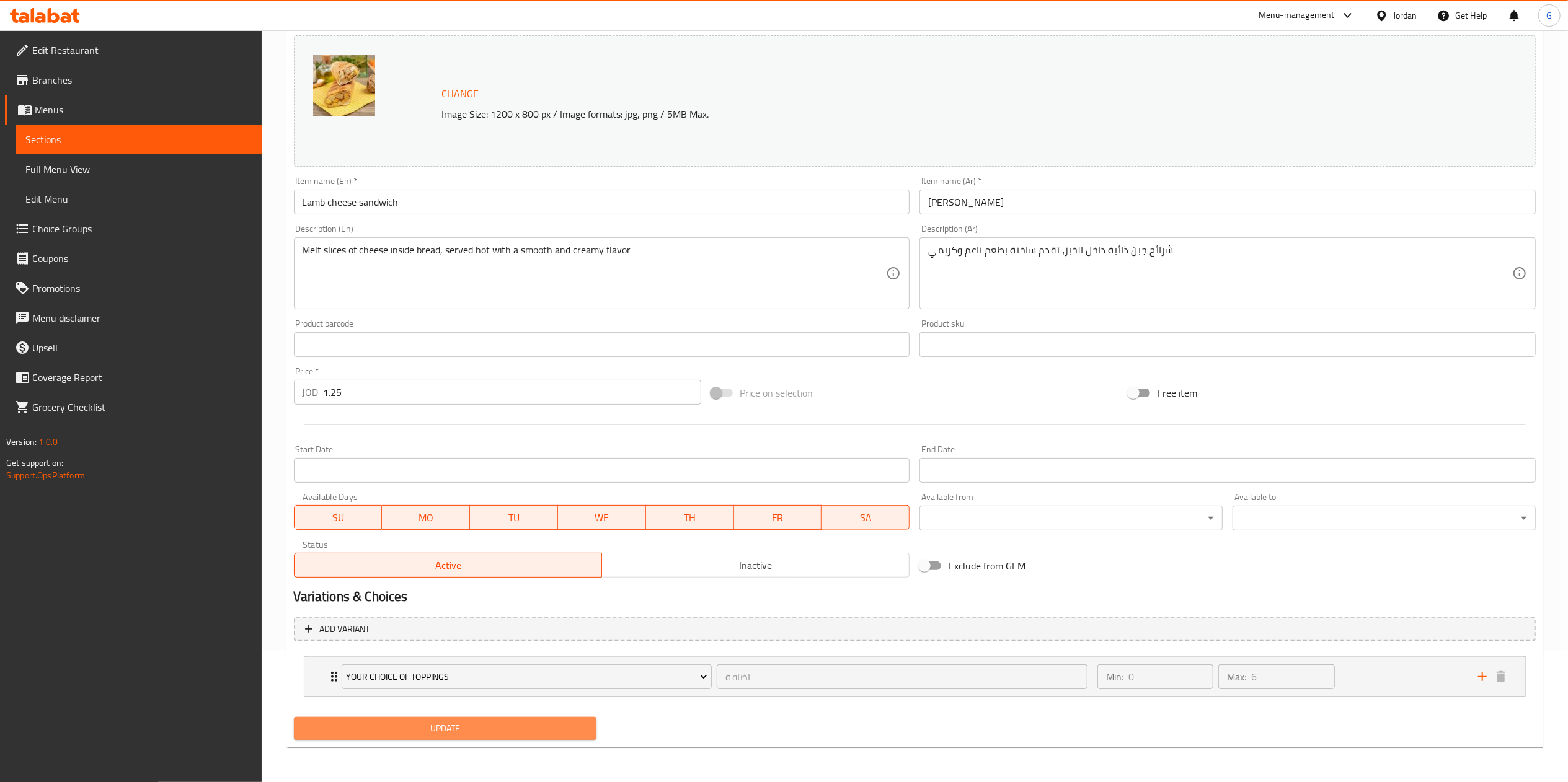
click at [510, 718] on button "Update" at bounding box center [445, 728] width 303 height 23
click at [51, 12] on icon at bounding box center [44, 15] width 70 height 15
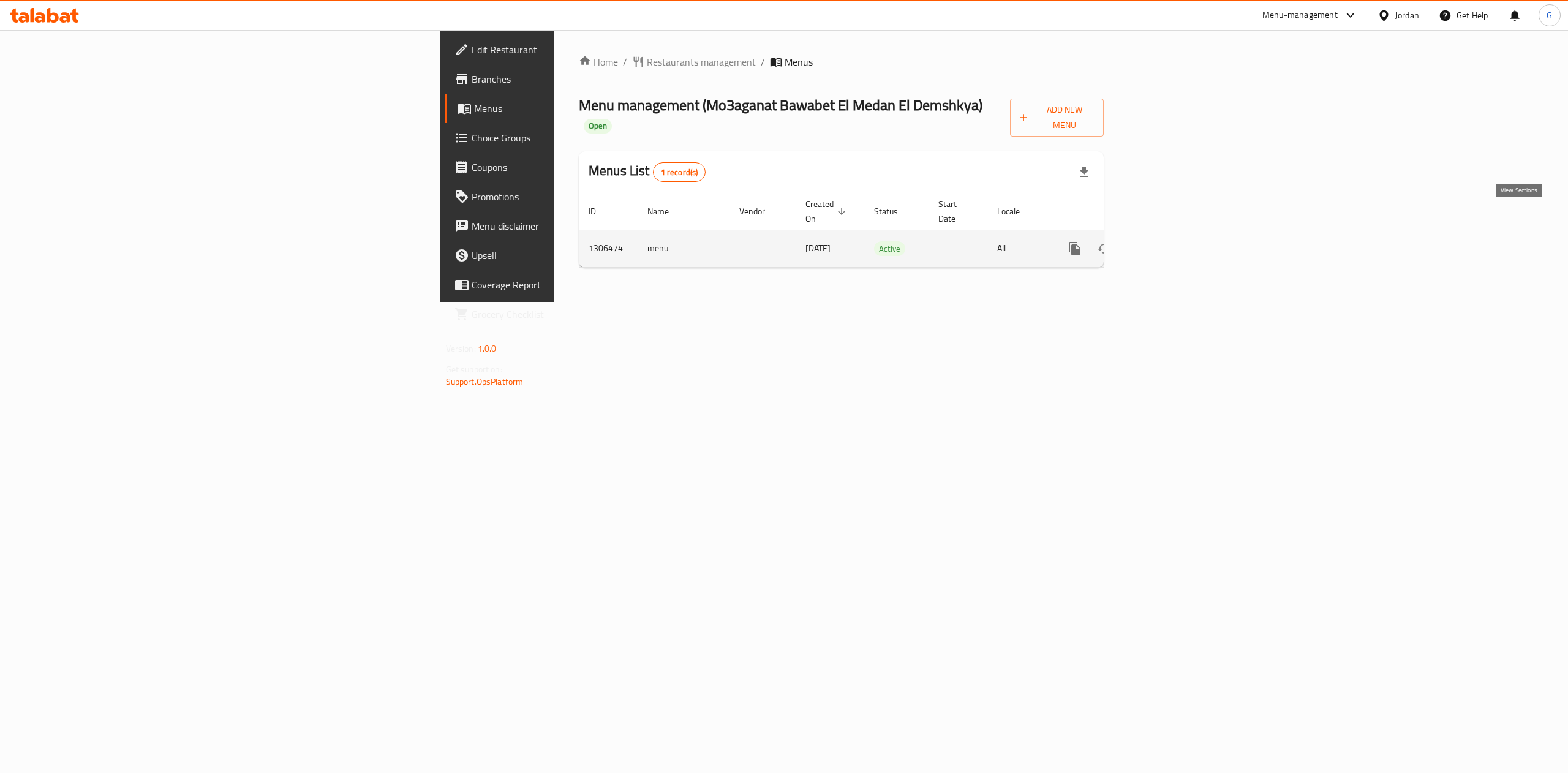
click at [1171, 241] on icon "enhanced table" at bounding box center [1162, 248] width 14 height 14
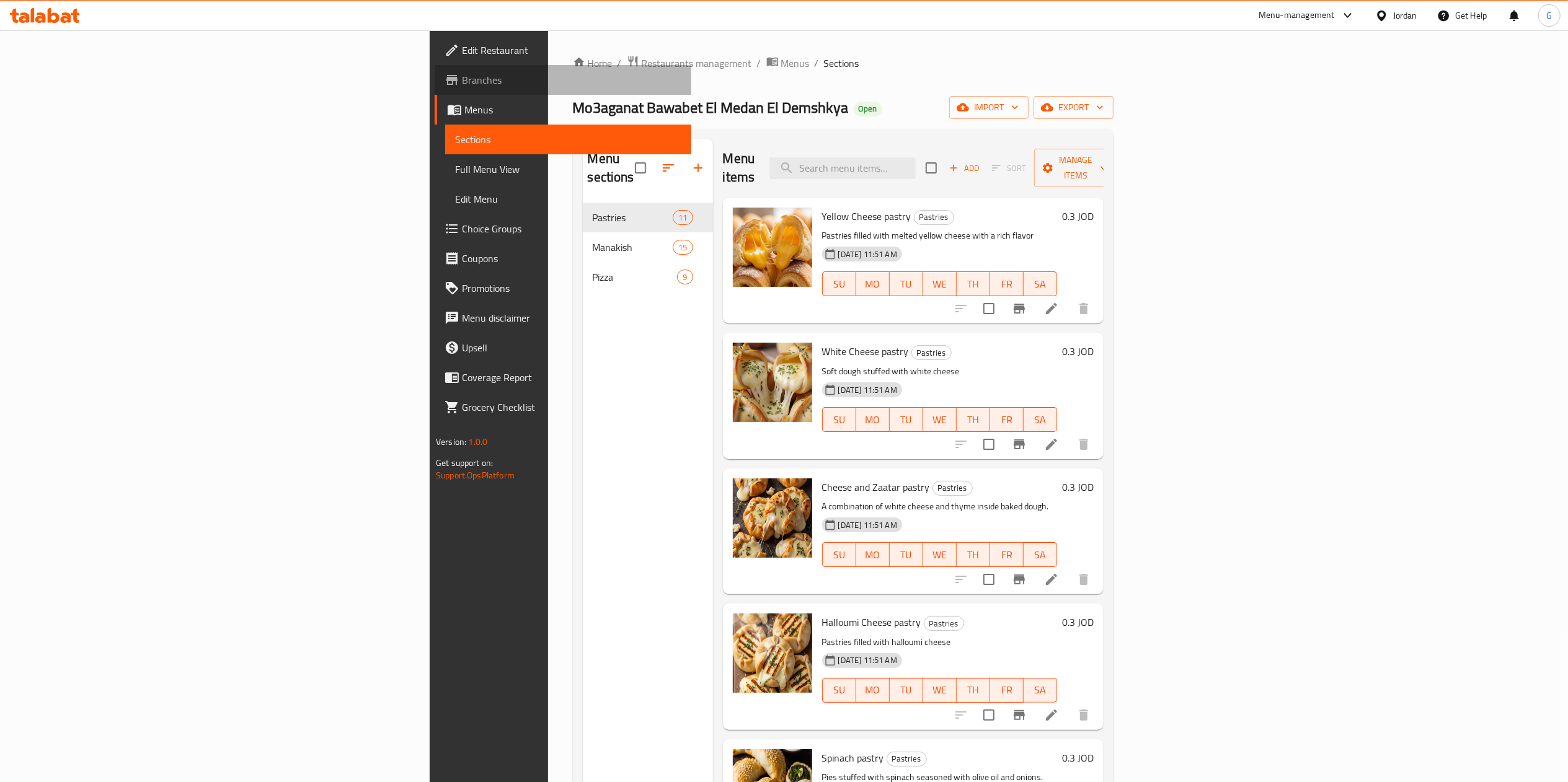
click at [462, 84] on span "Branches" at bounding box center [571, 80] width 220 height 15
